Goal: Navigation & Orientation: Find specific page/section

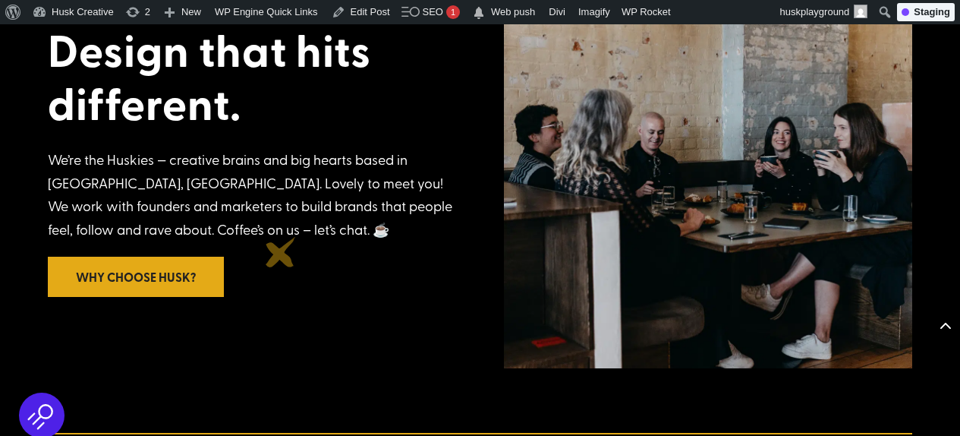
scroll to position [2706, 0]
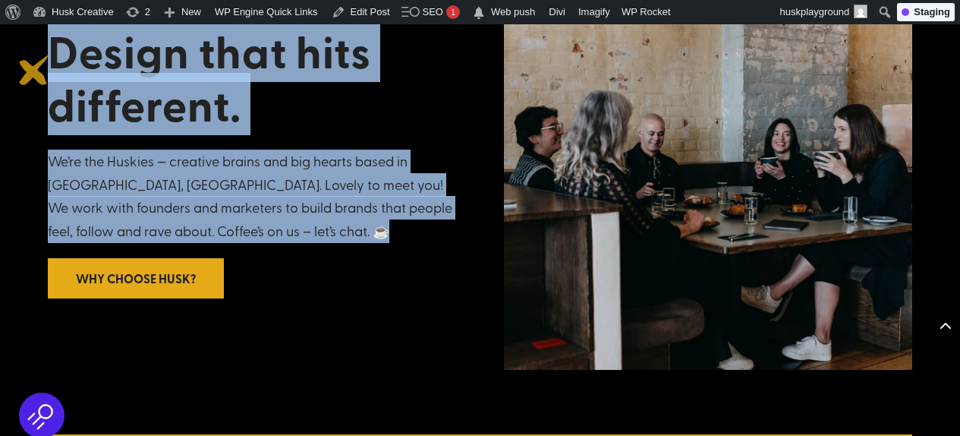
drag, startPoint x: 238, startPoint y: 219, endPoint x: 34, endPoint y: 70, distance: 253.1
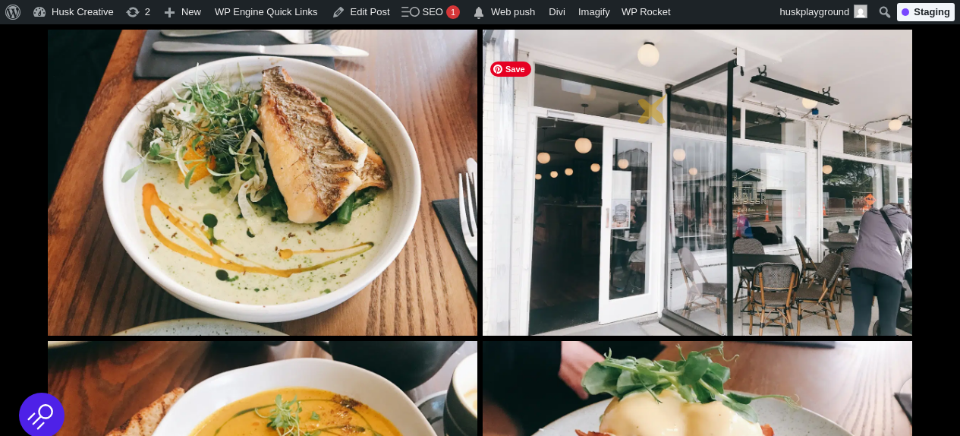
scroll to position [0, 0]
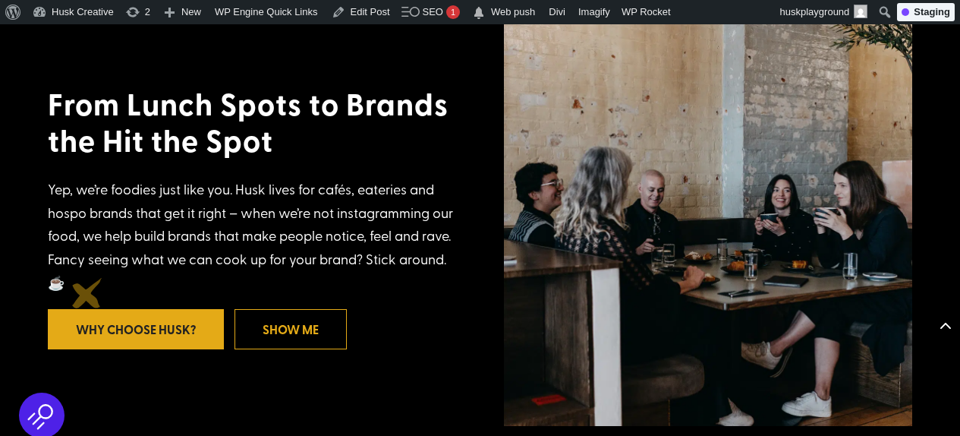
scroll to position [2651, 0]
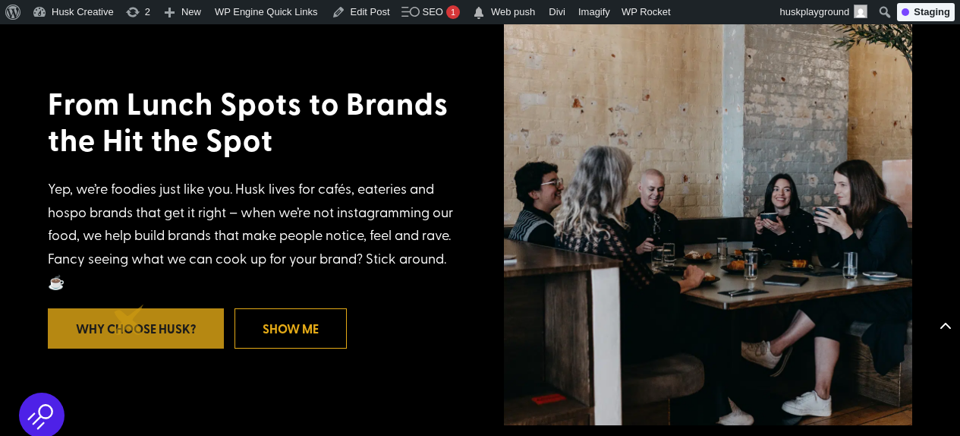
click at [129, 320] on link "Why Choose Husk?" at bounding box center [136, 328] width 176 height 40
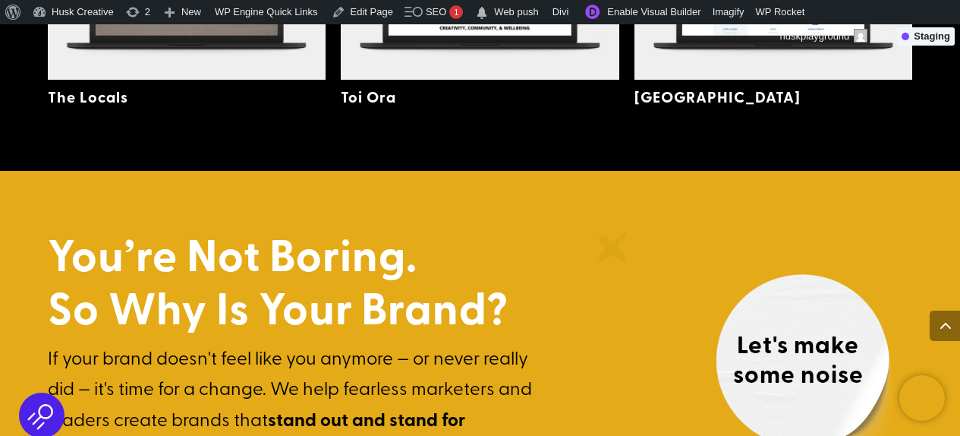
scroll to position [3914, 0]
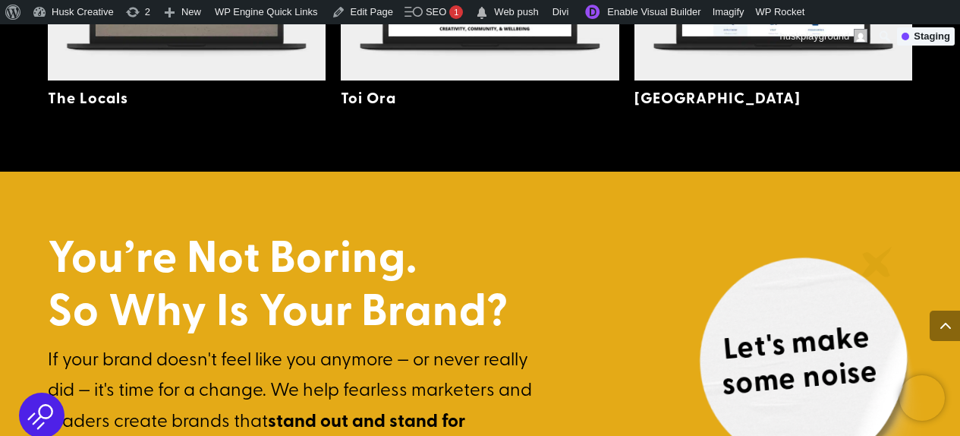
click at [877, 315] on h4 "Let's make some noise" at bounding box center [798, 363] width 206 height 96
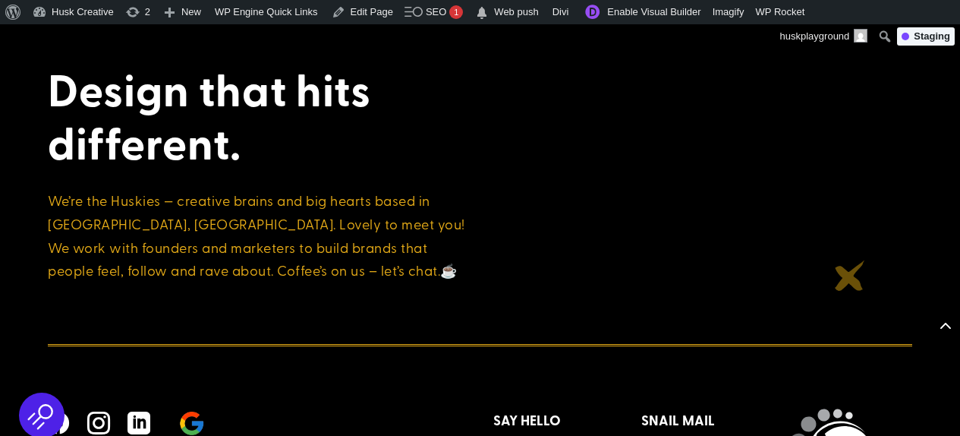
scroll to position [2548, 0]
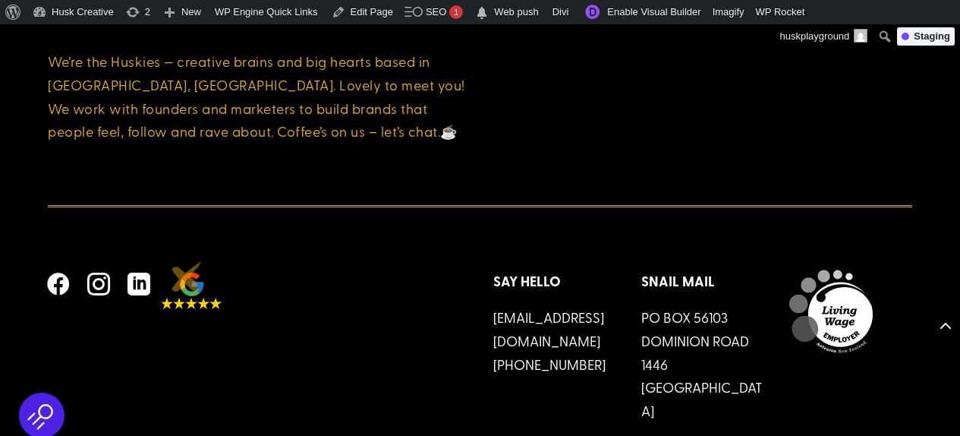
click at [187, 276] on img at bounding box center [191, 290] width 61 height 36
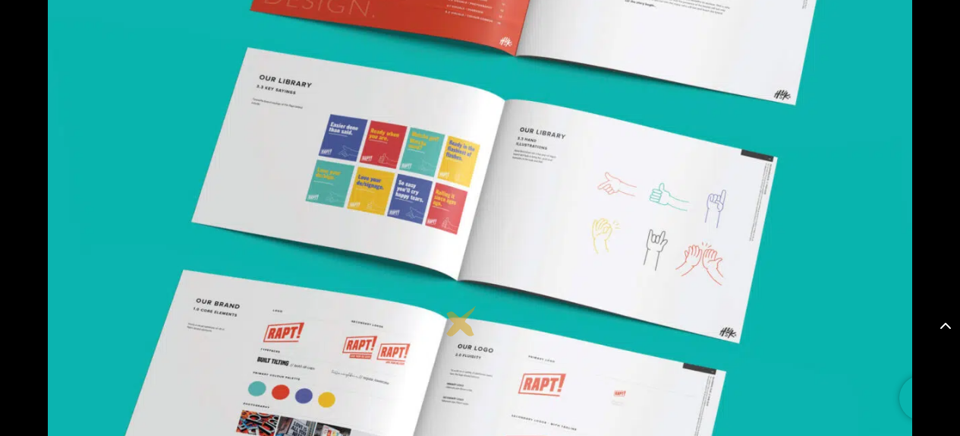
scroll to position [1245, 0]
